Goal: Register for event/course

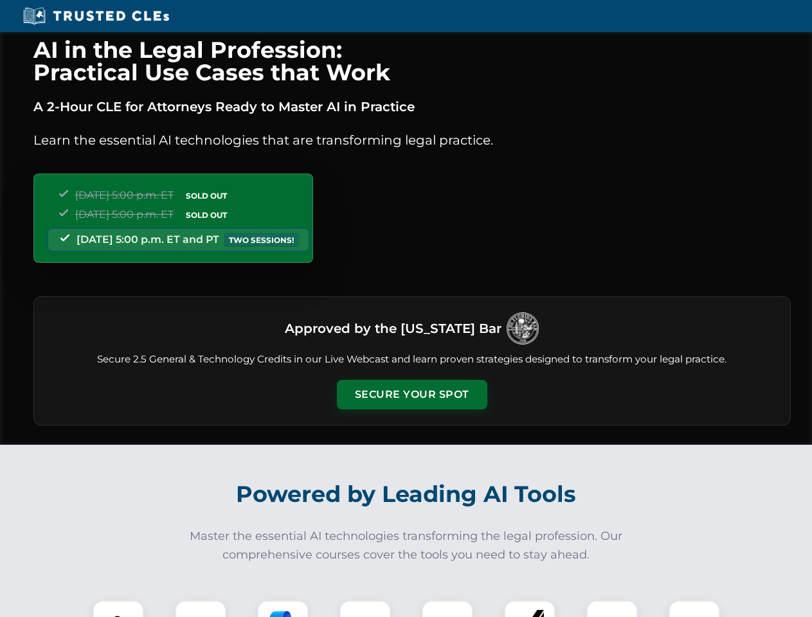
click at [411, 395] on button "Secure Your Spot" at bounding box center [412, 395] width 150 height 30
click at [118, 609] on img at bounding box center [118, 625] width 37 height 37
